Goal: Information Seeking & Learning: Learn about a topic

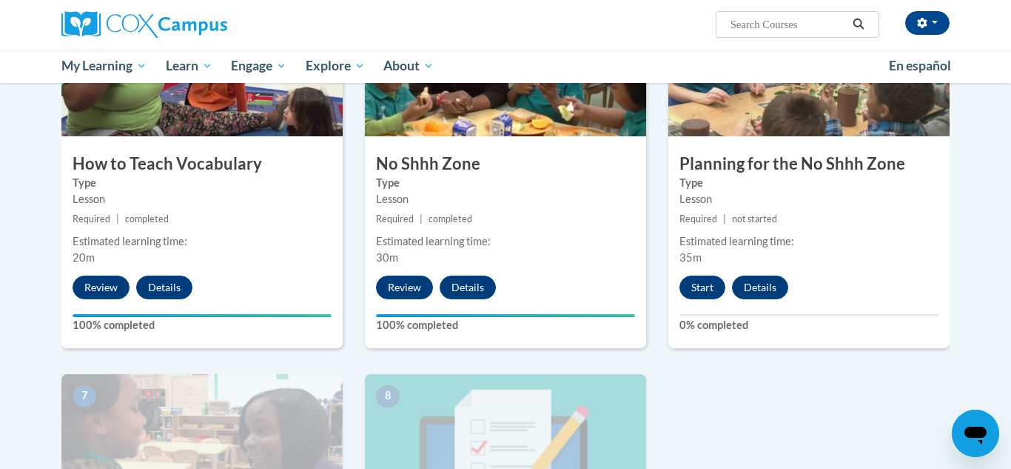
scroll to position [783, 0]
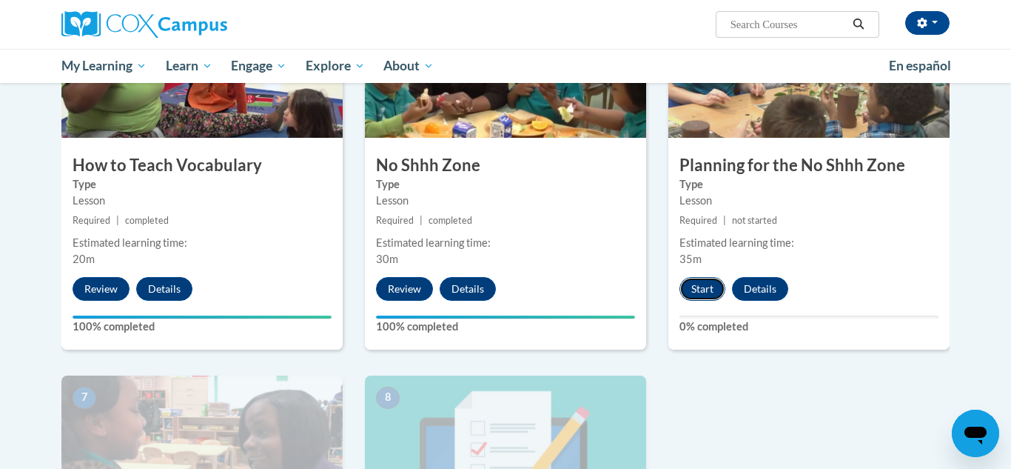
click at [702, 287] on button "Start" at bounding box center [703, 289] width 46 height 24
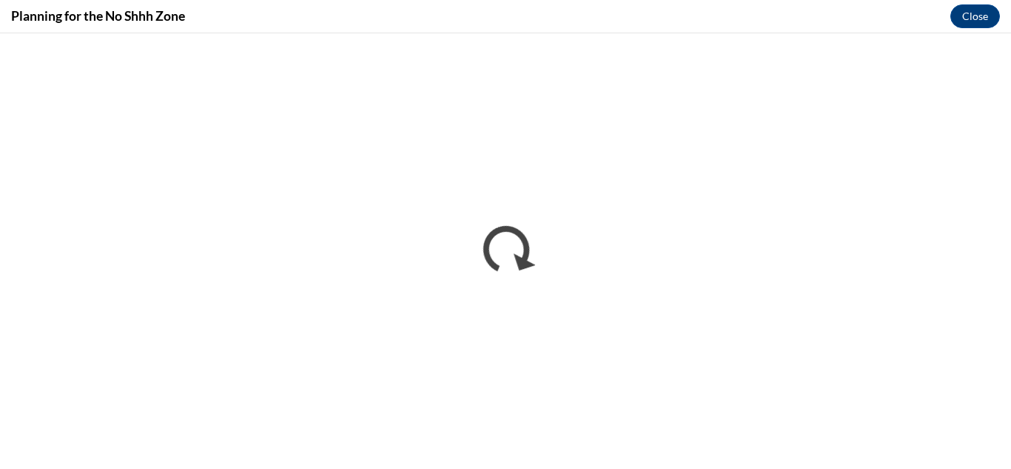
scroll to position [0, 0]
